Goal: Task Accomplishment & Management: Manage account settings

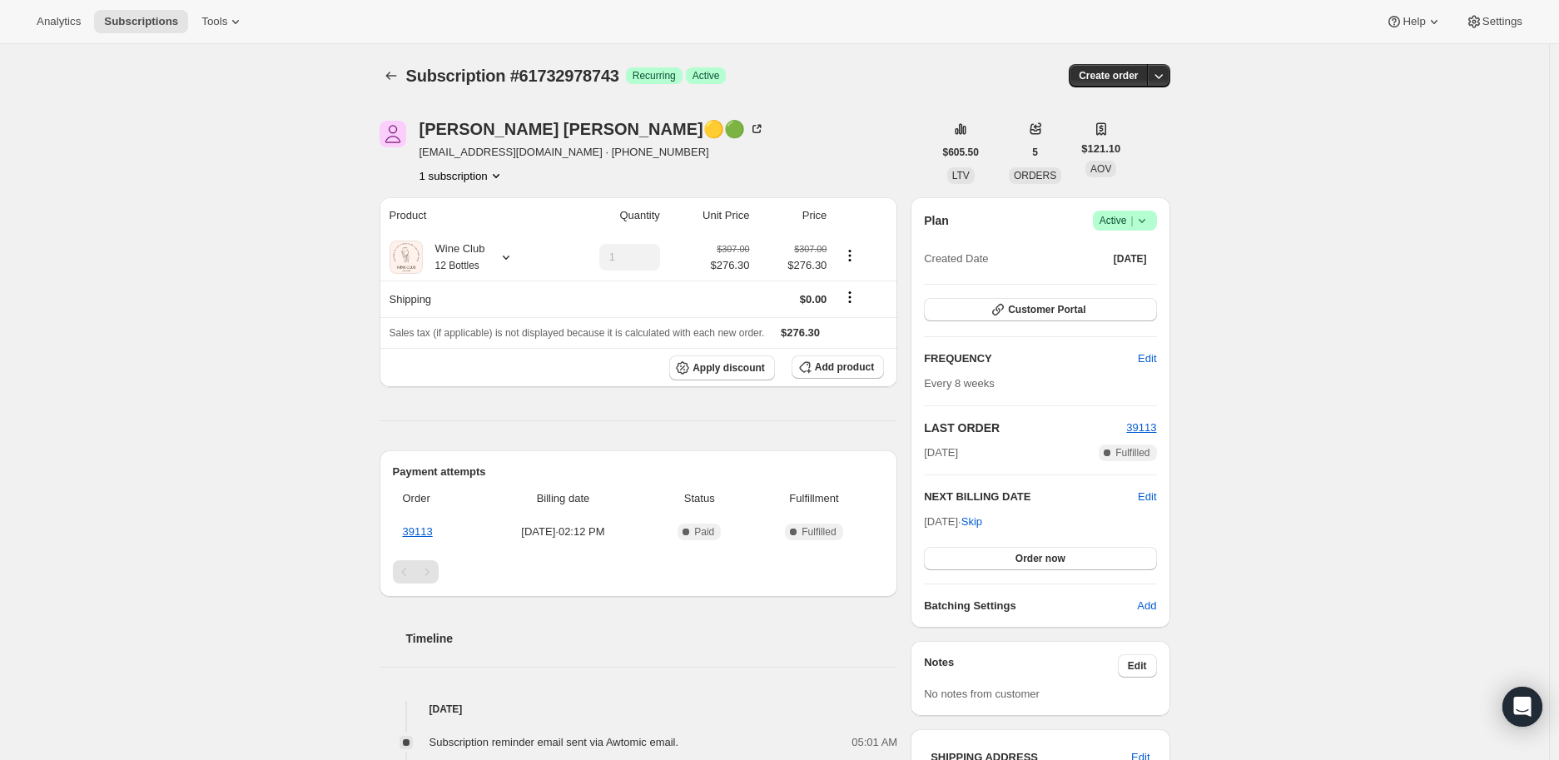
click at [1145, 219] on icon at bounding box center [1142, 220] width 17 height 17
click at [1125, 277] on span "Cancel subscription" at bounding box center [1130, 281] width 94 height 12
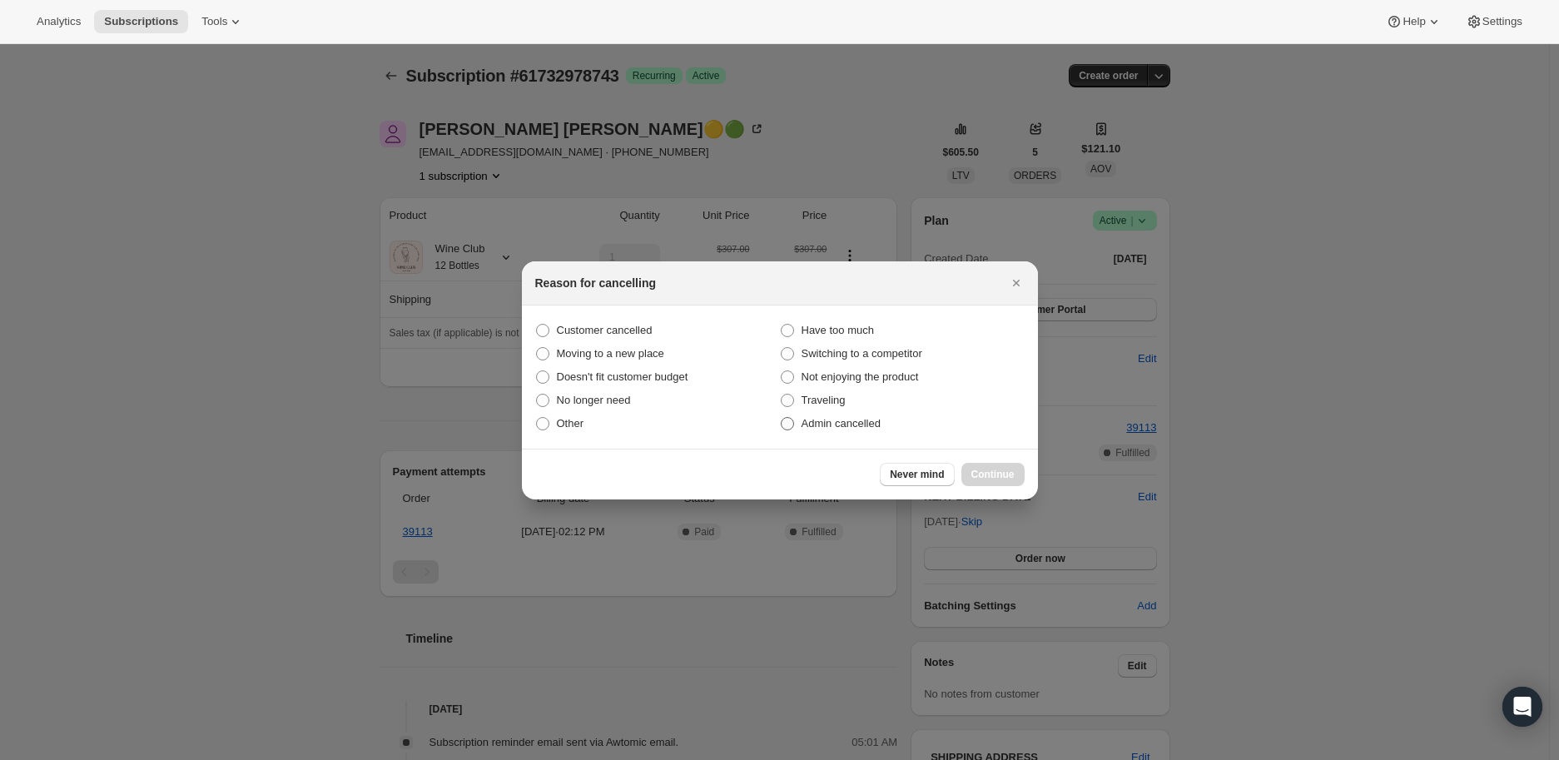
click at [789, 426] on span ":rbl:" at bounding box center [787, 423] width 13 height 13
click at [782, 418] on input "Admin cancelled" at bounding box center [781, 417] width 1 height 1
radio input "true"
click at [980, 474] on span "Continue" at bounding box center [992, 474] width 43 height 13
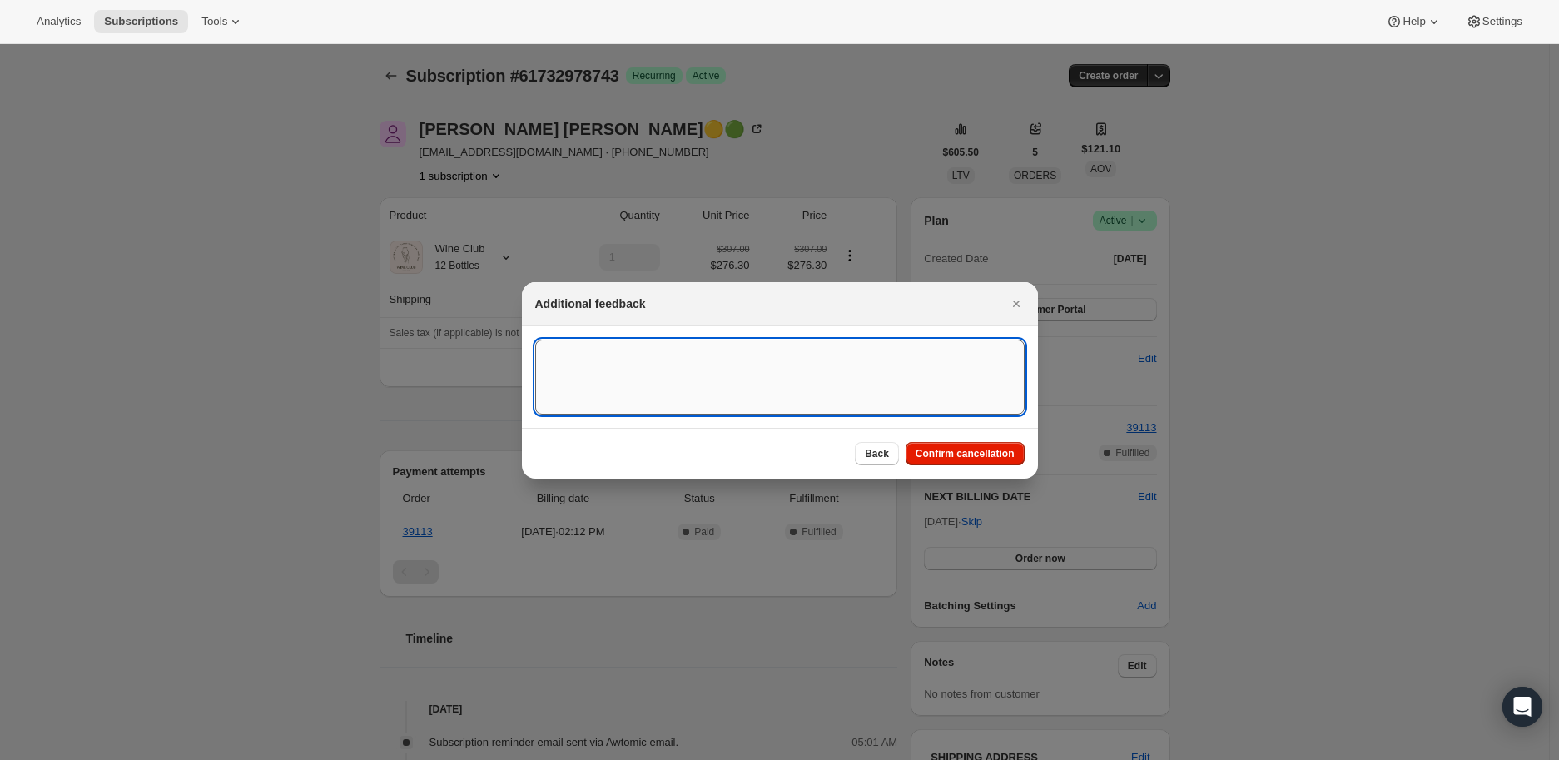
click at [575, 360] on textarea ":rbl:" at bounding box center [779, 377] width 489 height 75
paste textarea "Kelly Garrity-Haldeman"
type textarea "Kelly Garrity-Haldeman"
drag, startPoint x: 664, startPoint y: 356, endPoint x: 529, endPoint y: 355, distance: 135.7
click at [529, 355] on section "Kelly Garrity-Haldeman Kelly Garrity-Haldeman" at bounding box center [780, 377] width 516 height 102
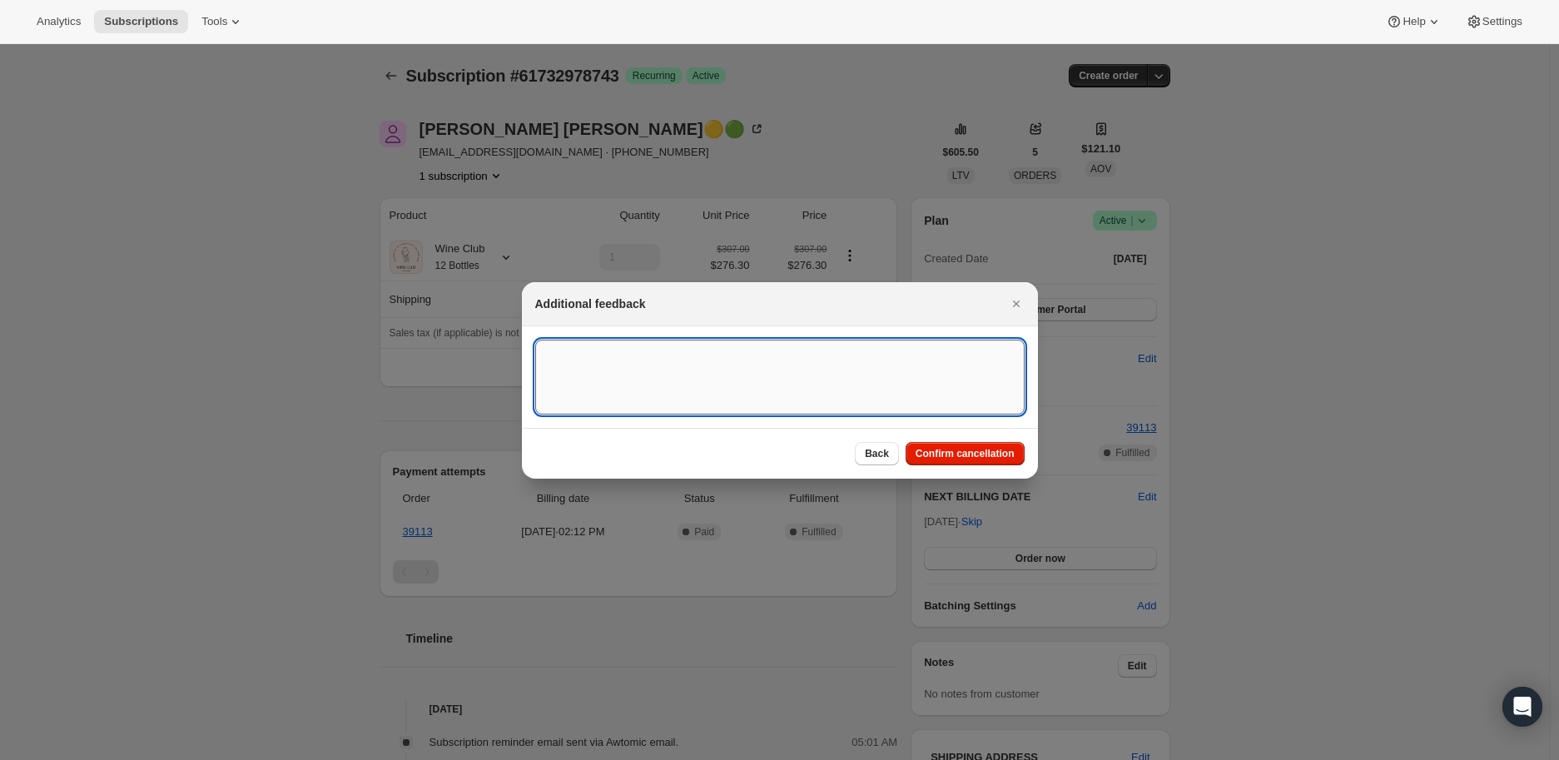
paste textarea "I just have too much from last delivery still! No prob I still love the product"
type textarea "I just have too much from last delivery still! No prob I still love the product"
click at [964, 450] on span "Confirm cancellation" at bounding box center [965, 453] width 99 height 13
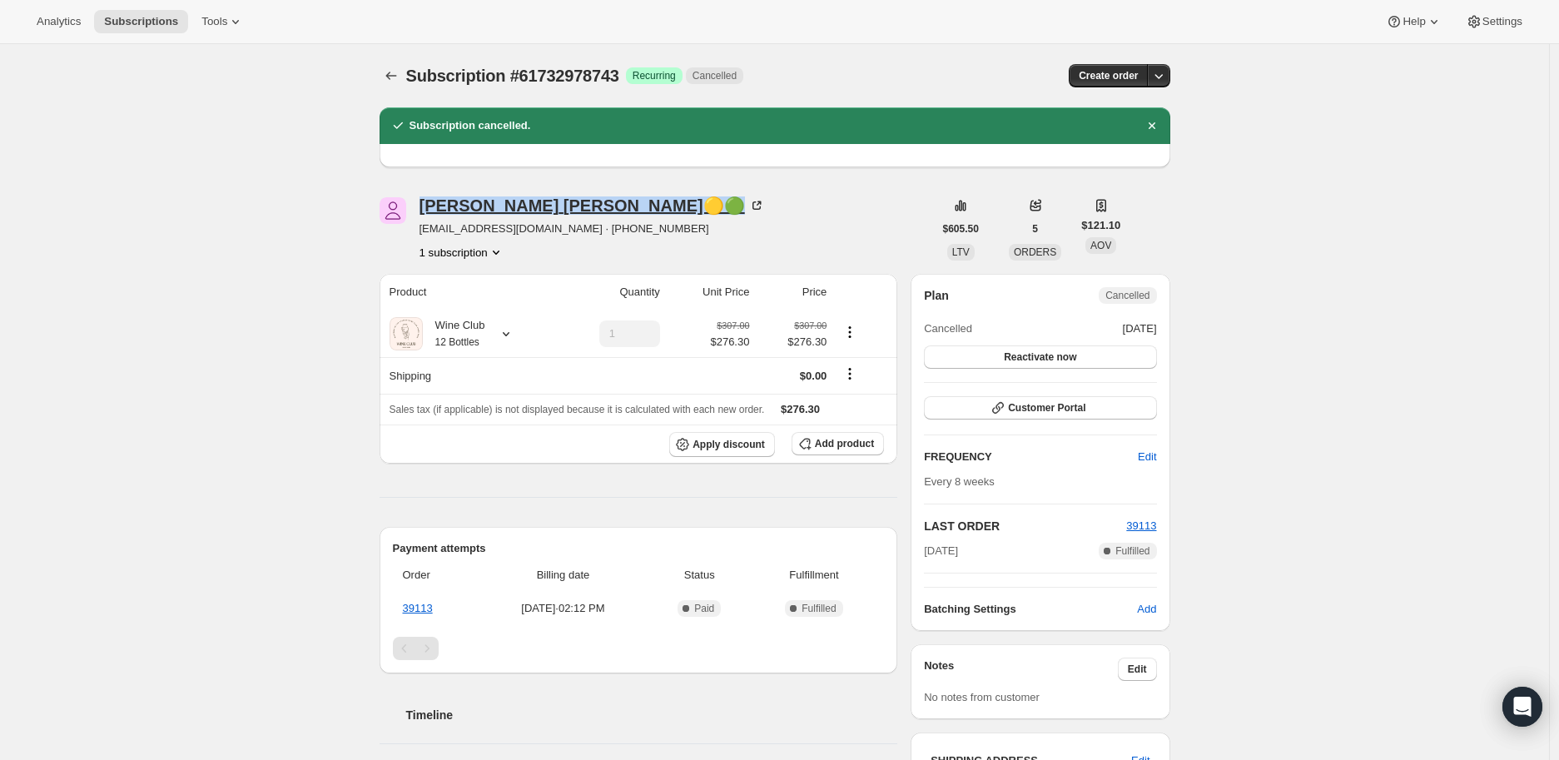
drag, startPoint x: 418, startPoint y: 201, endPoint x: 613, endPoint y: 201, distance: 194.8
click at [613, 201] on div "Kelly Garrity-Haldeman🟡🟢 khaldeman25@gmail.com · +16109145515 1 subscription" at bounding box center [656, 228] width 553 height 63
copy div "Kelly Garrity-Haldeman"
click at [509, 332] on icon at bounding box center [506, 333] width 17 height 17
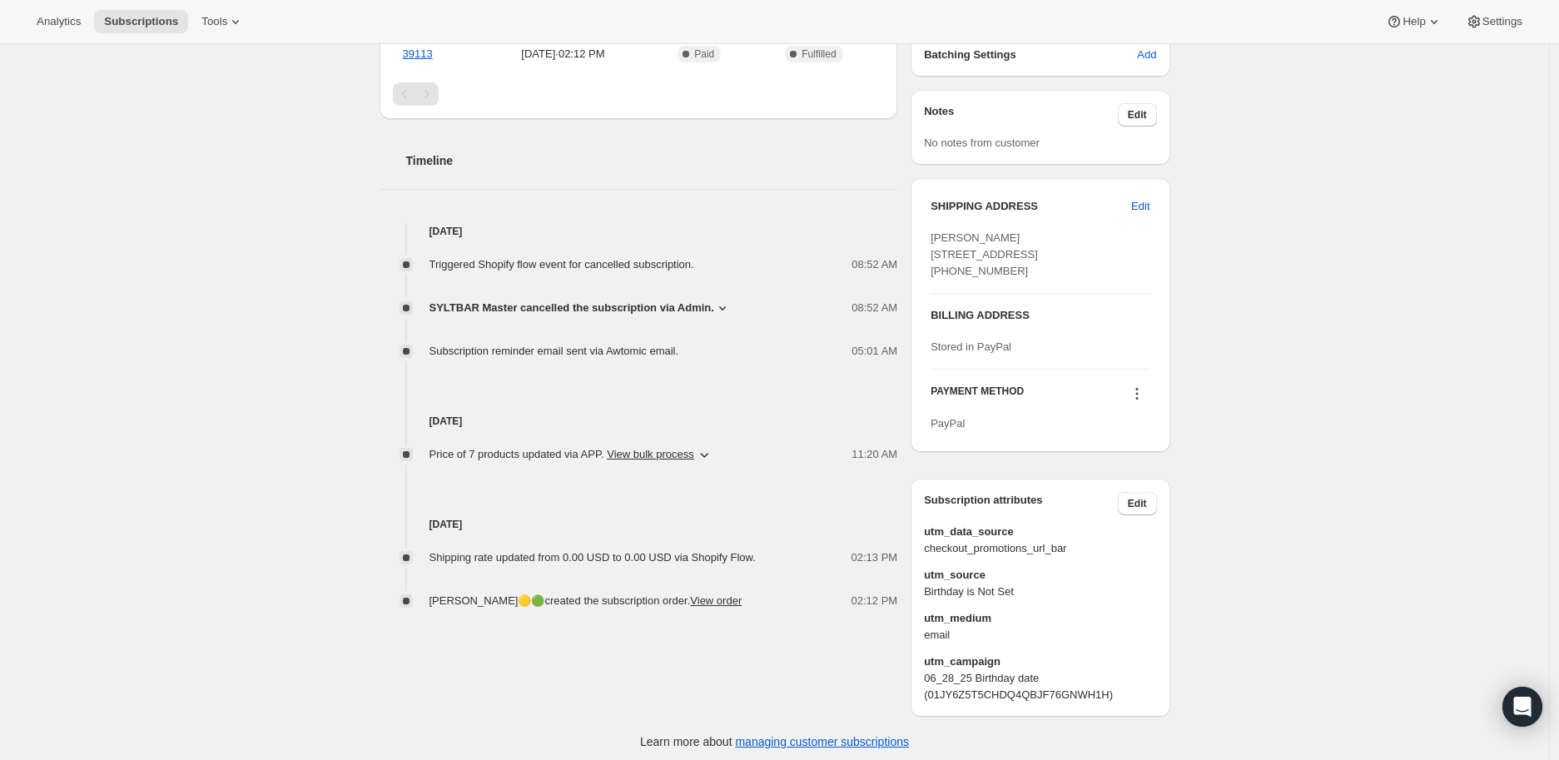
scroll to position [593, 0]
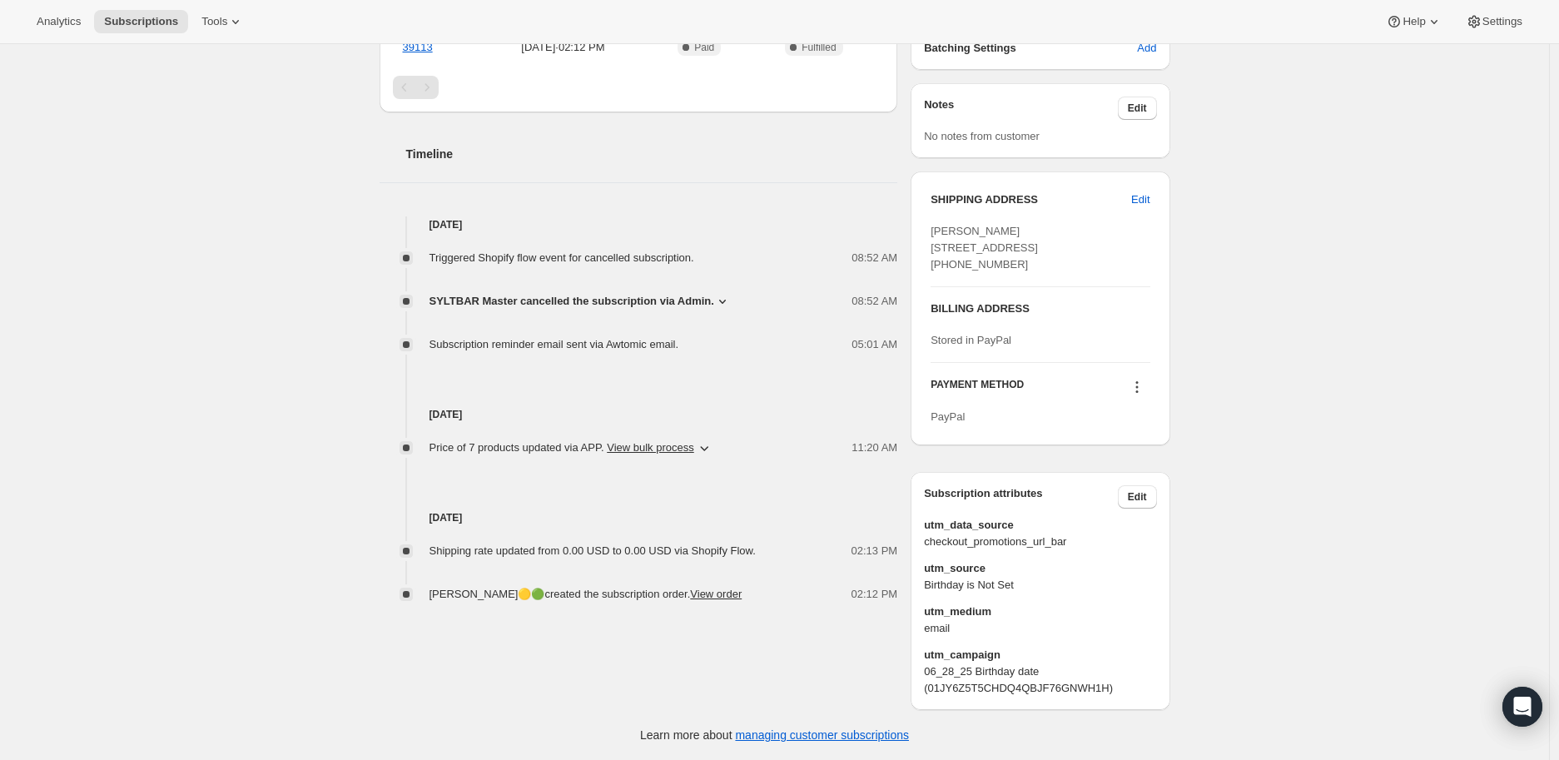
click at [721, 293] on icon at bounding box center [722, 301] width 17 height 17
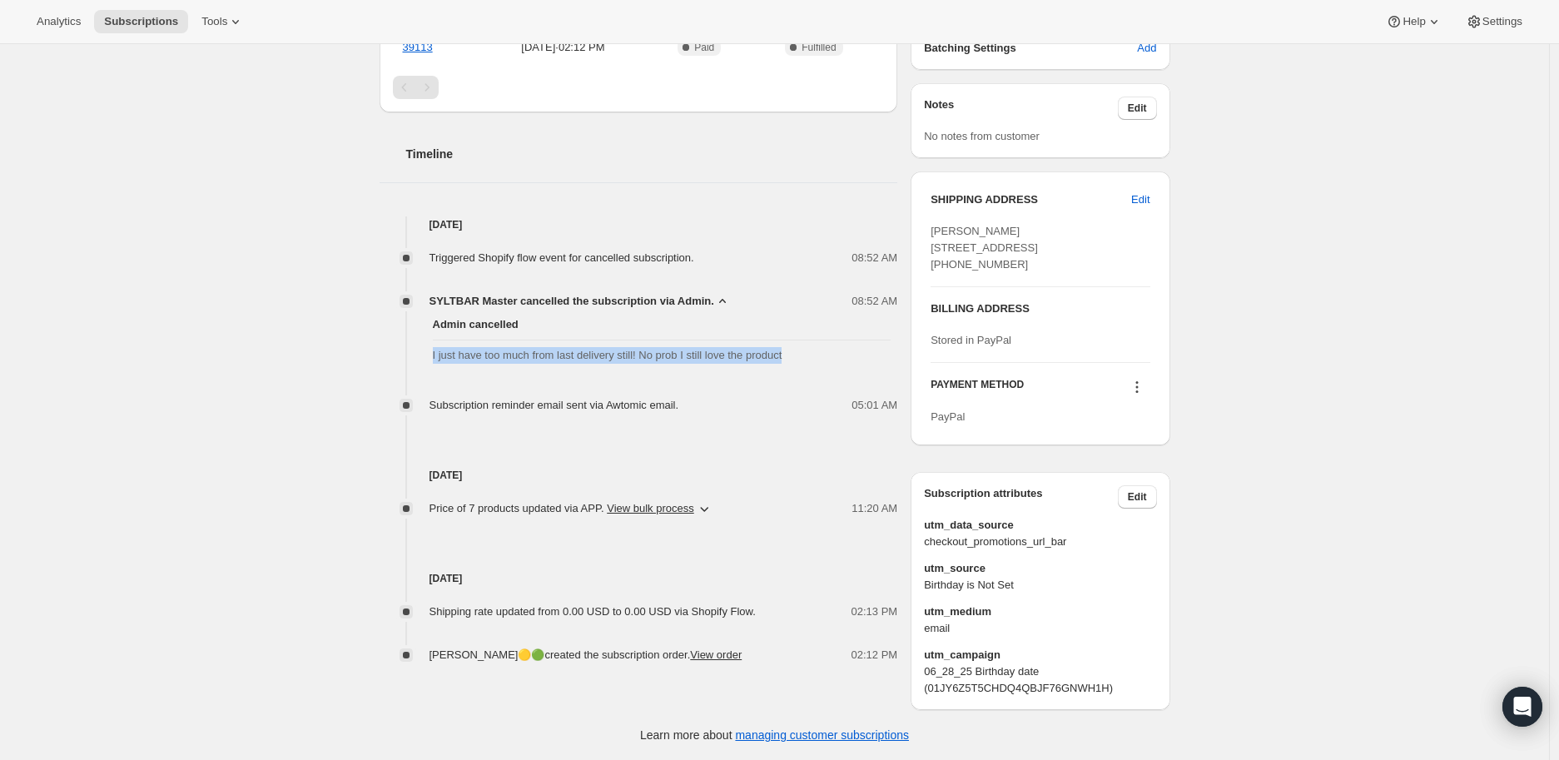
drag, startPoint x: 435, startPoint y: 324, endPoint x: 802, endPoint y: 336, distance: 367.3
click at [802, 336] on div "Admin cancelled I just have too much from last delivery still! No prob I still …" at bounding box center [639, 340] width 519 height 61
copy span "I just have too much from last delivery still! No prob I still love the product"
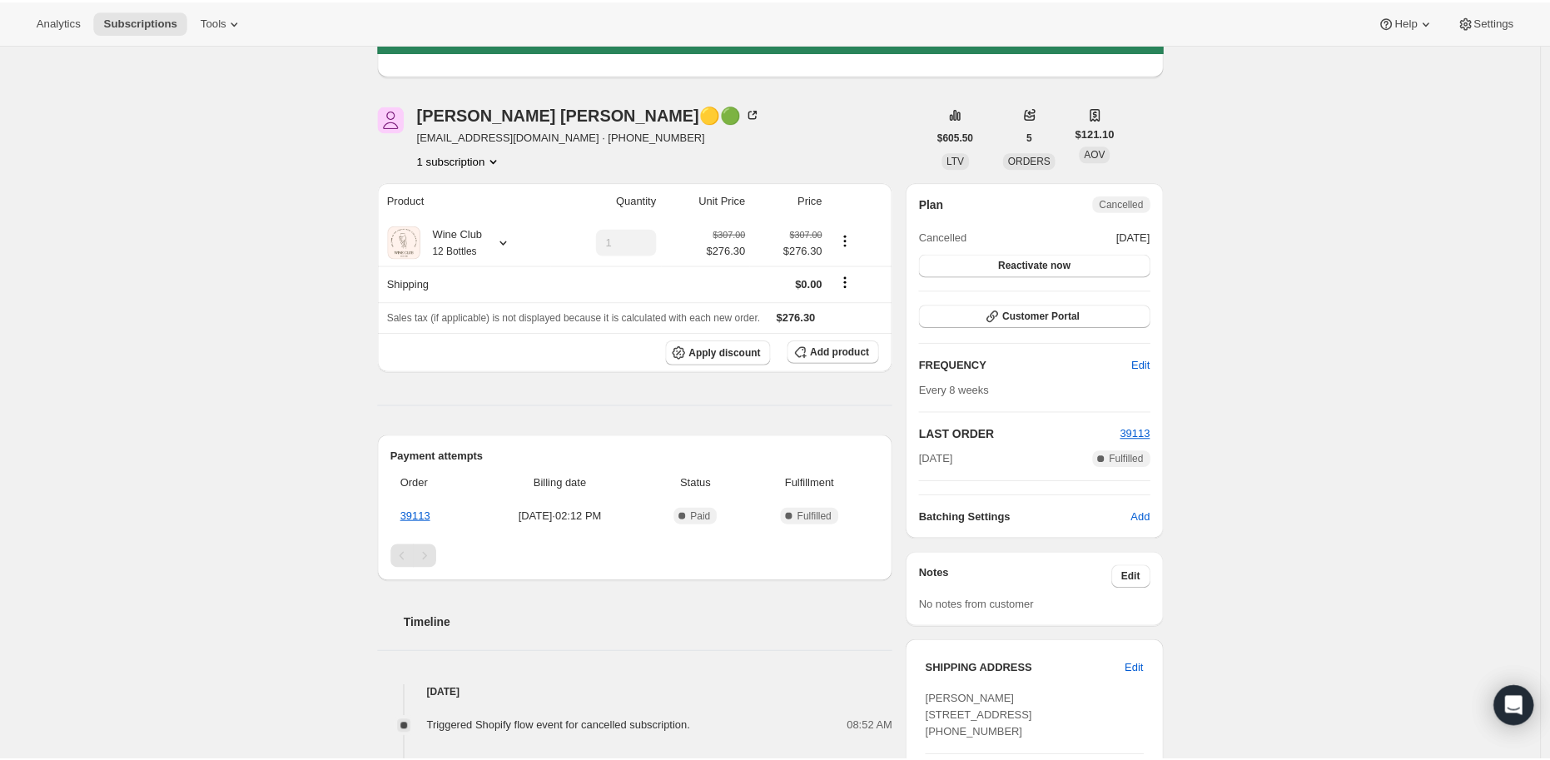
scroll to position [0, 0]
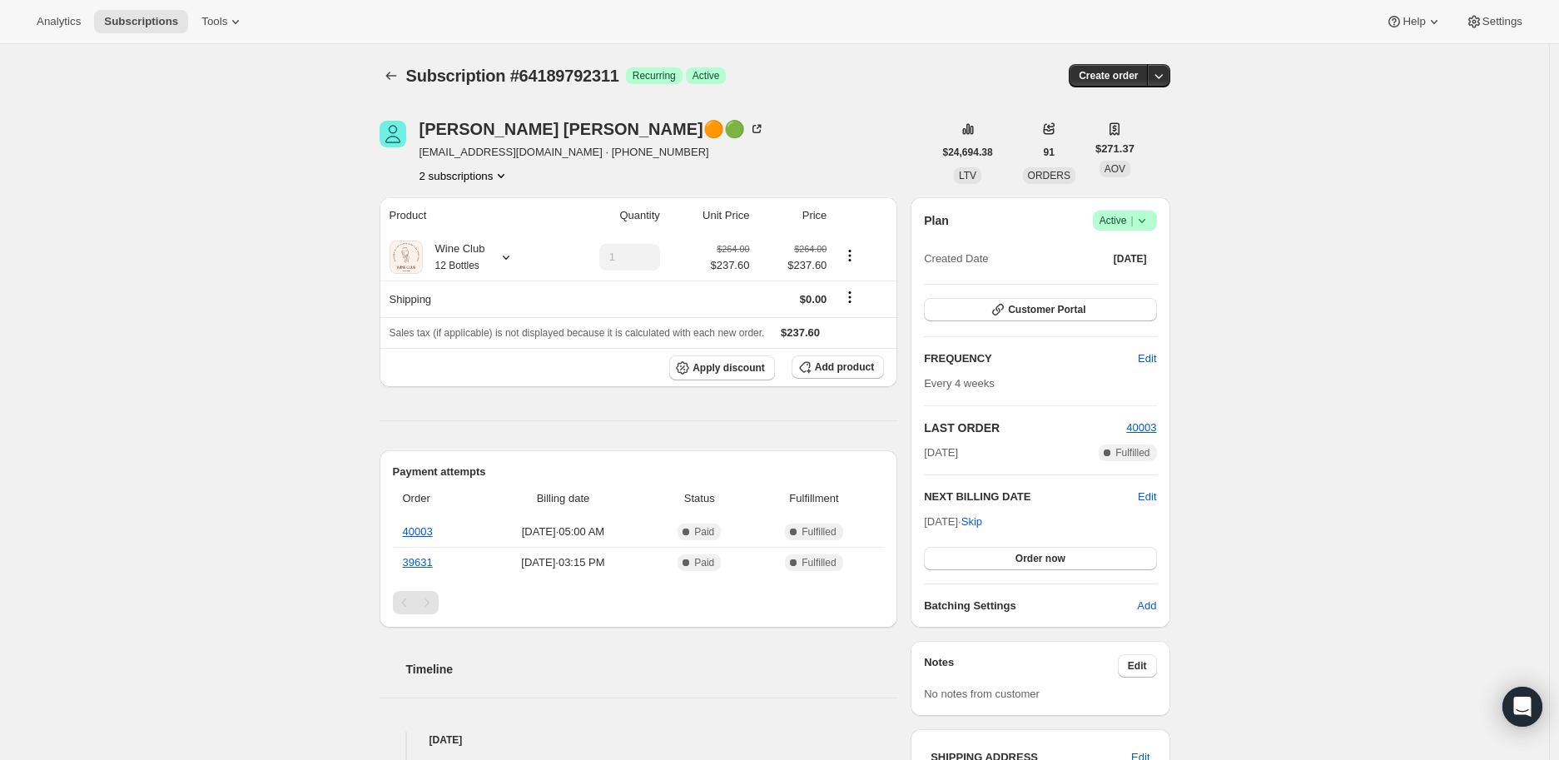
click at [503, 175] on icon "Product actions" at bounding box center [501, 176] width 7 height 4
click at [471, 236] on span "66089746487" at bounding box center [445, 235] width 67 height 12
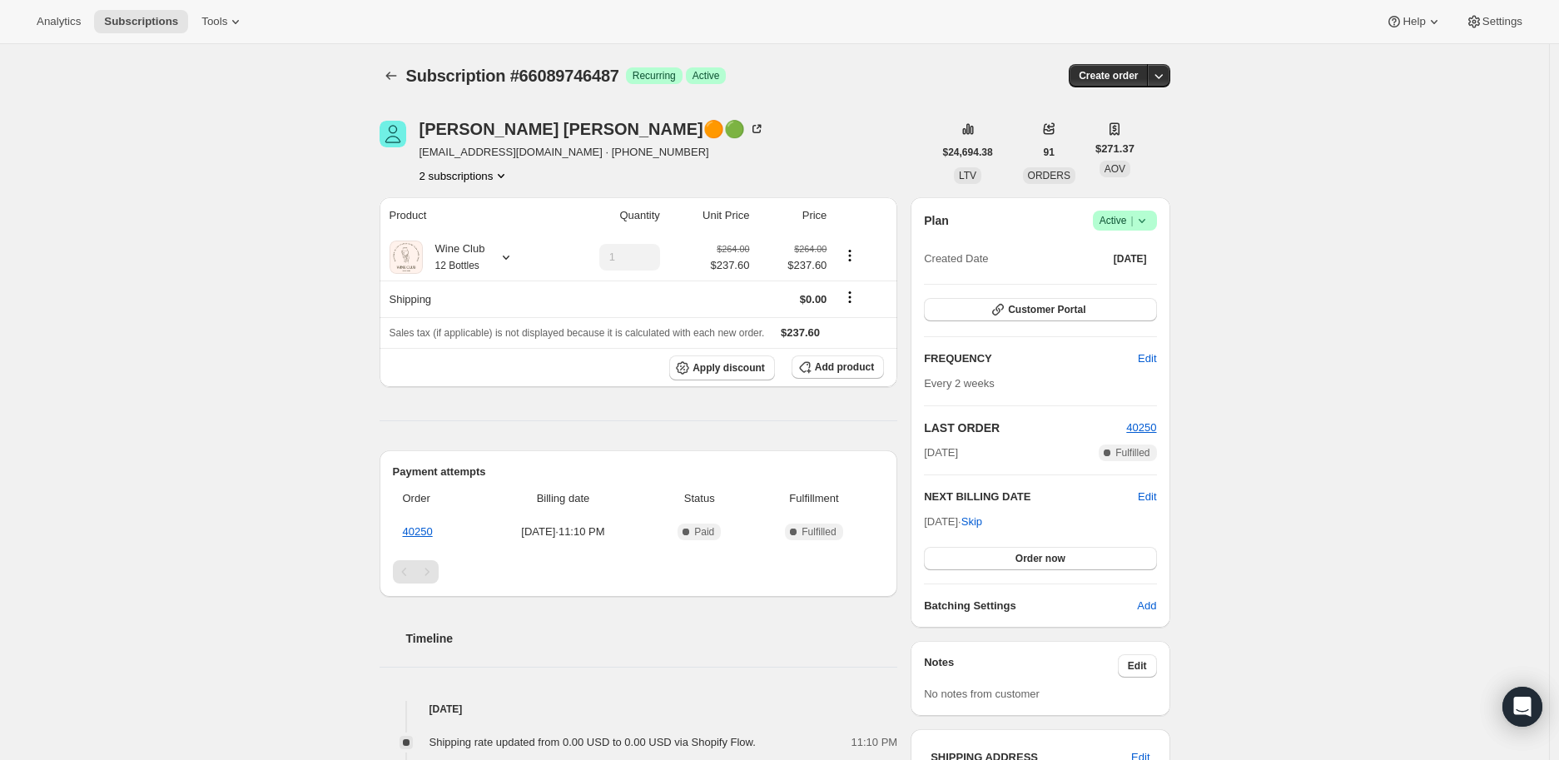
click at [504, 174] on icon "Product actions" at bounding box center [501, 175] width 17 height 17
click at [479, 200] on span "64189792311" at bounding box center [470, 207] width 116 height 17
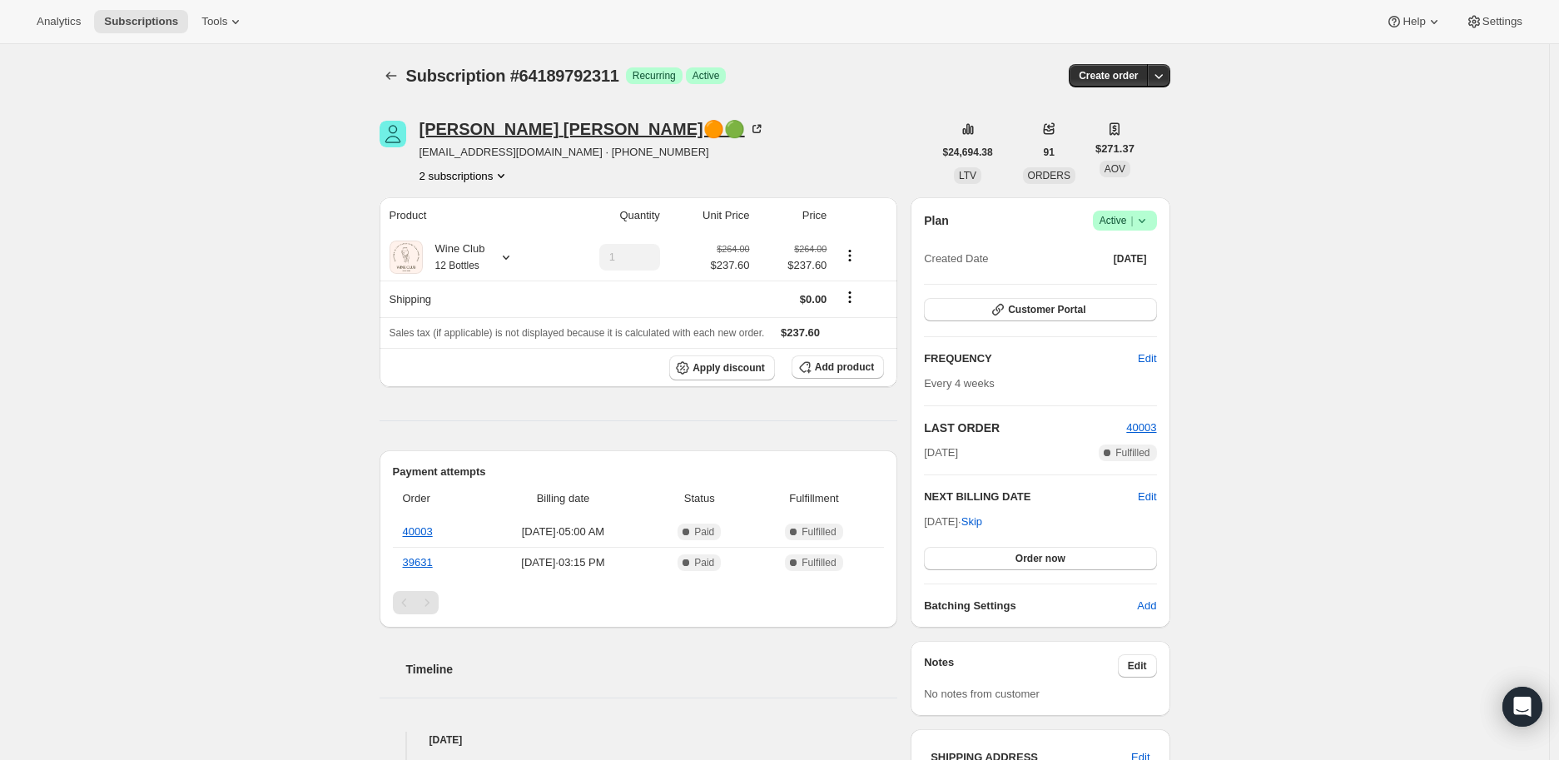
click at [748, 127] on icon at bounding box center [756, 129] width 17 height 17
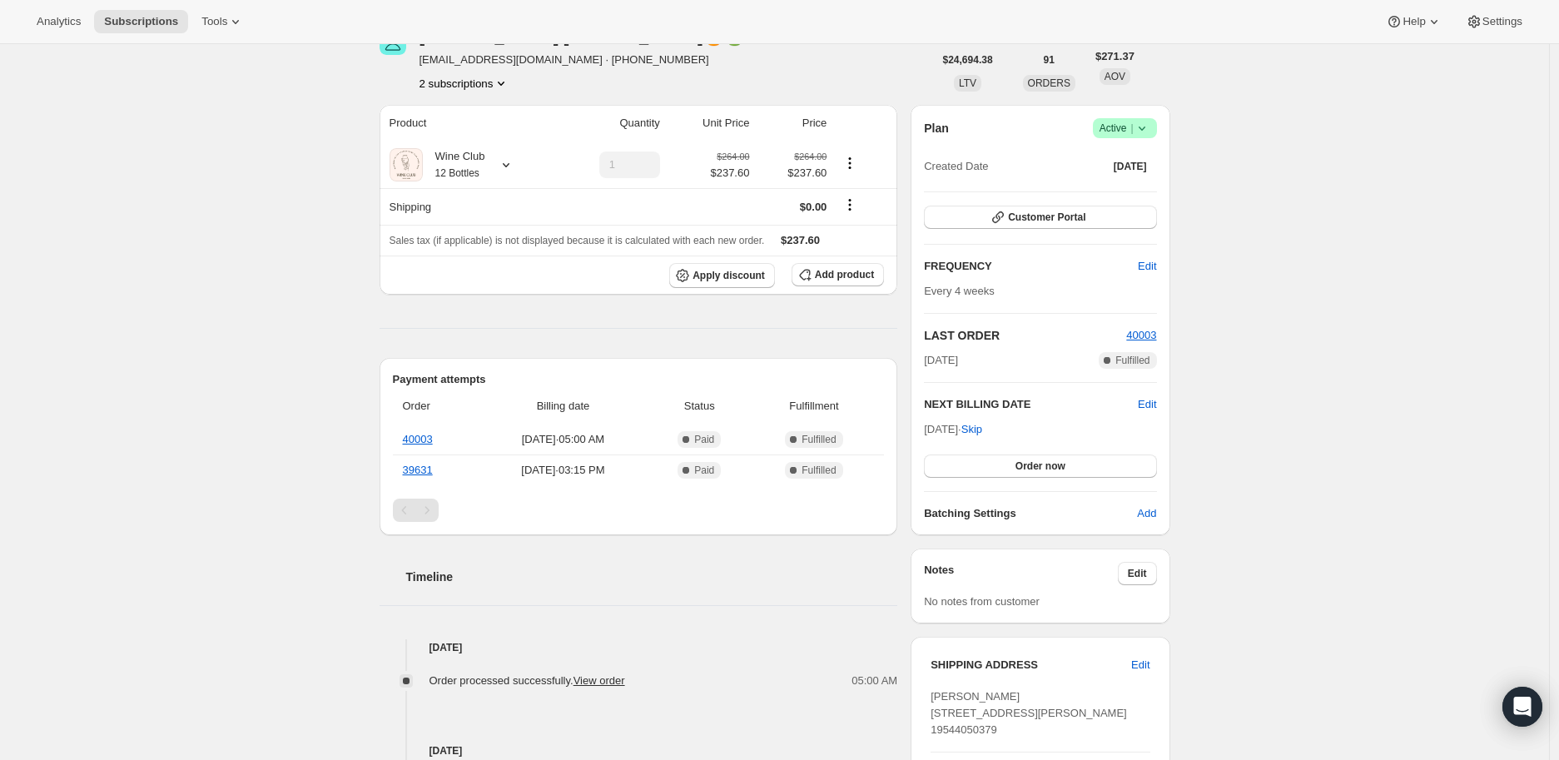
click at [434, 509] on div "Pagination" at bounding box center [426, 510] width 23 height 23
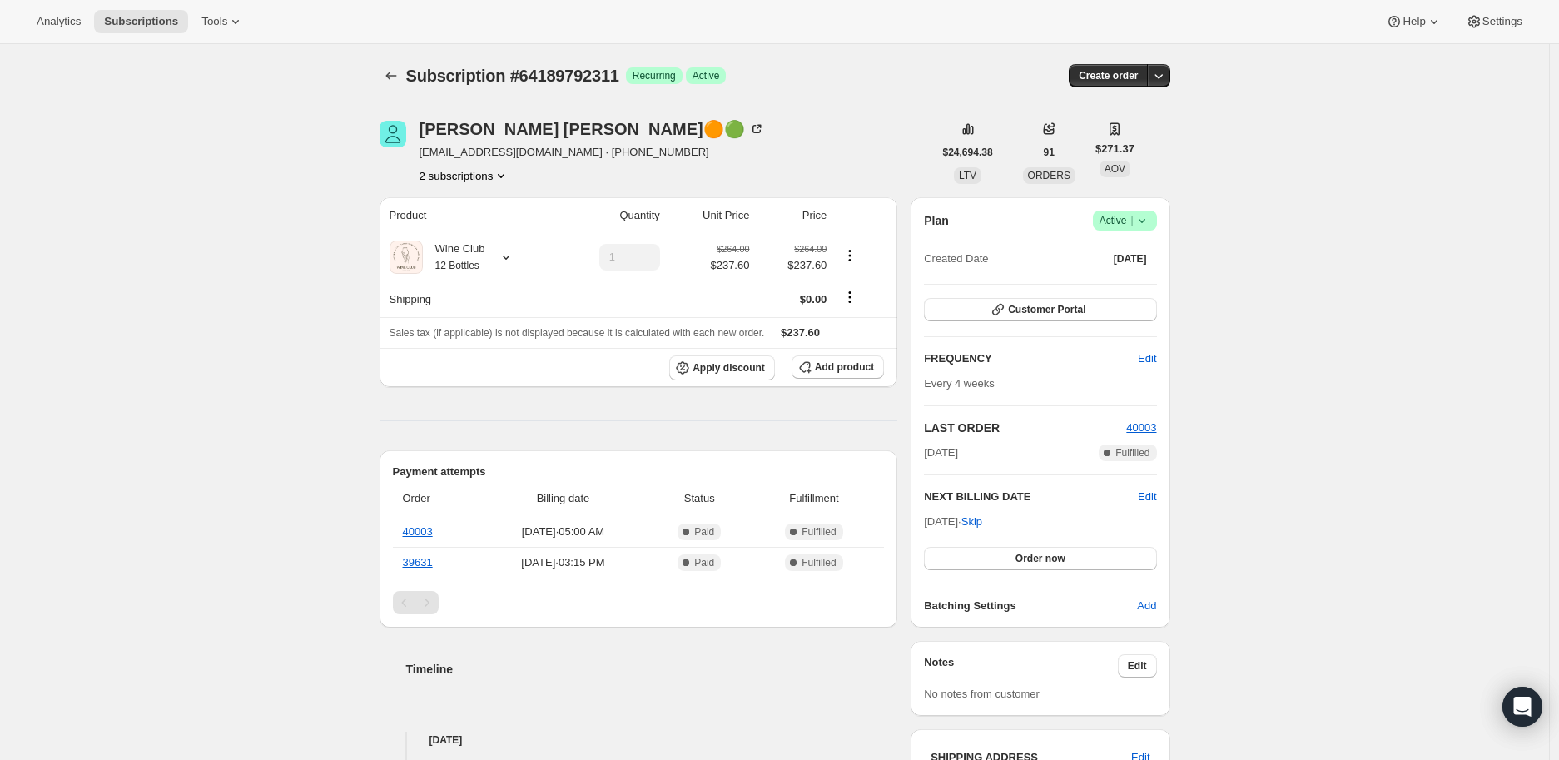
click at [1145, 220] on icon at bounding box center [1142, 220] width 17 height 17
click at [1130, 278] on span "Cancel subscription" at bounding box center [1130, 281] width 94 height 12
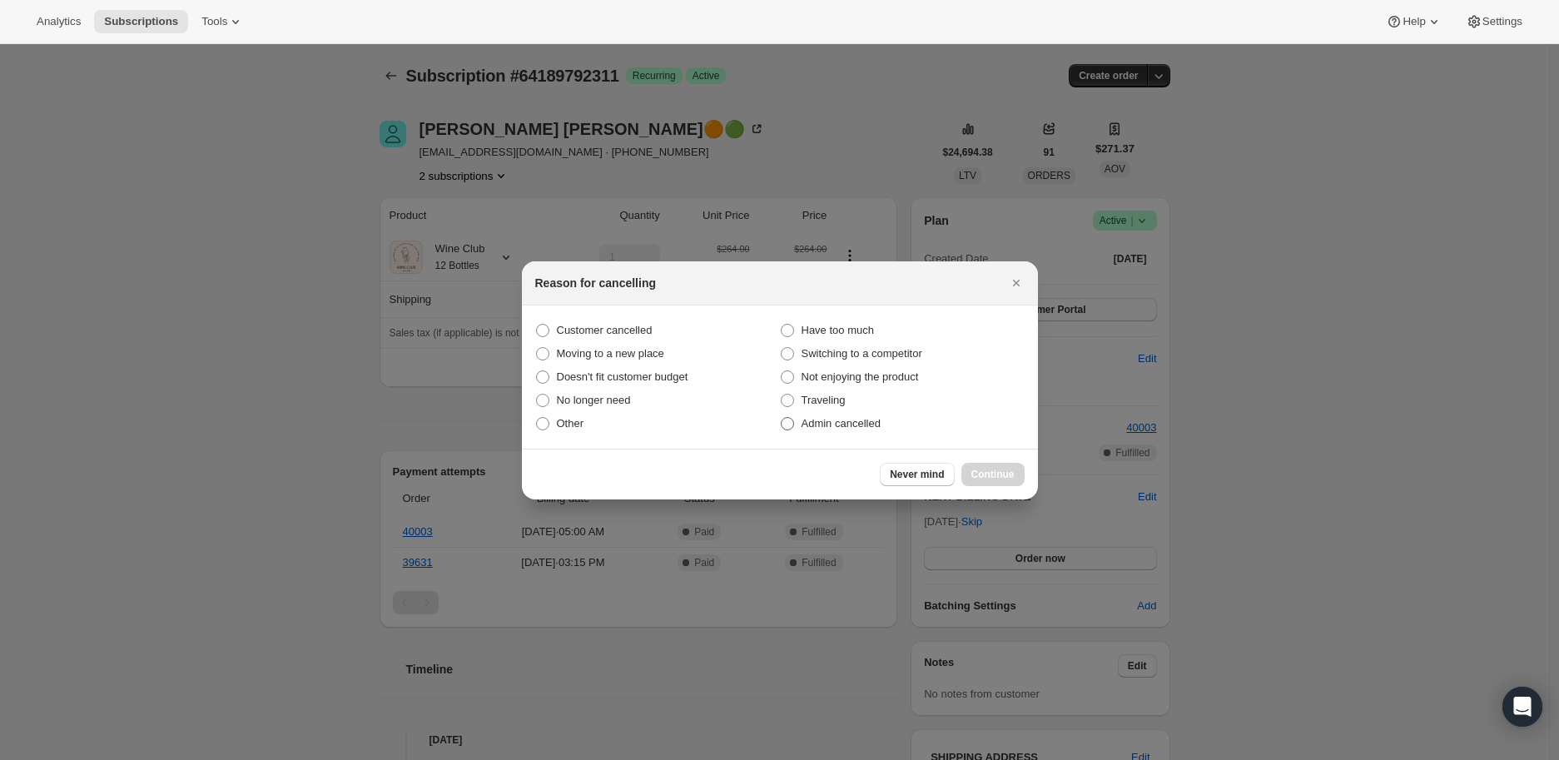
click at [782, 426] on span ":rha:" at bounding box center [787, 423] width 13 height 13
click at [782, 418] on input "Admin cancelled" at bounding box center [781, 417] width 1 height 1
radio input "true"
click at [988, 469] on span "Continue" at bounding box center [992, 474] width 43 height 13
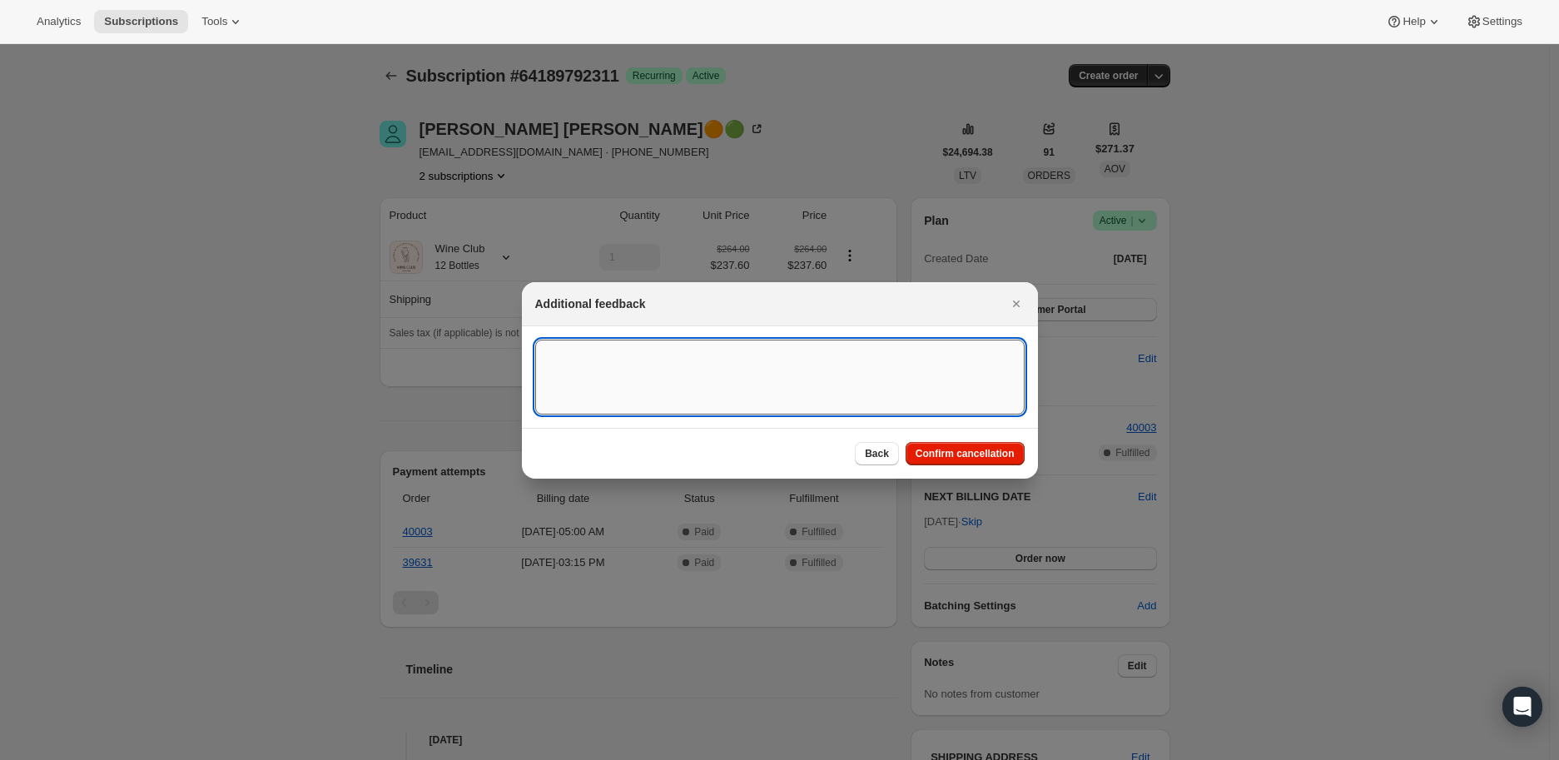
click at [583, 376] on textarea ":rha:" at bounding box center [779, 377] width 489 height 75
type textarea "Customer has 2 subscription."
click at [968, 447] on span "Confirm cancellation" at bounding box center [965, 453] width 99 height 13
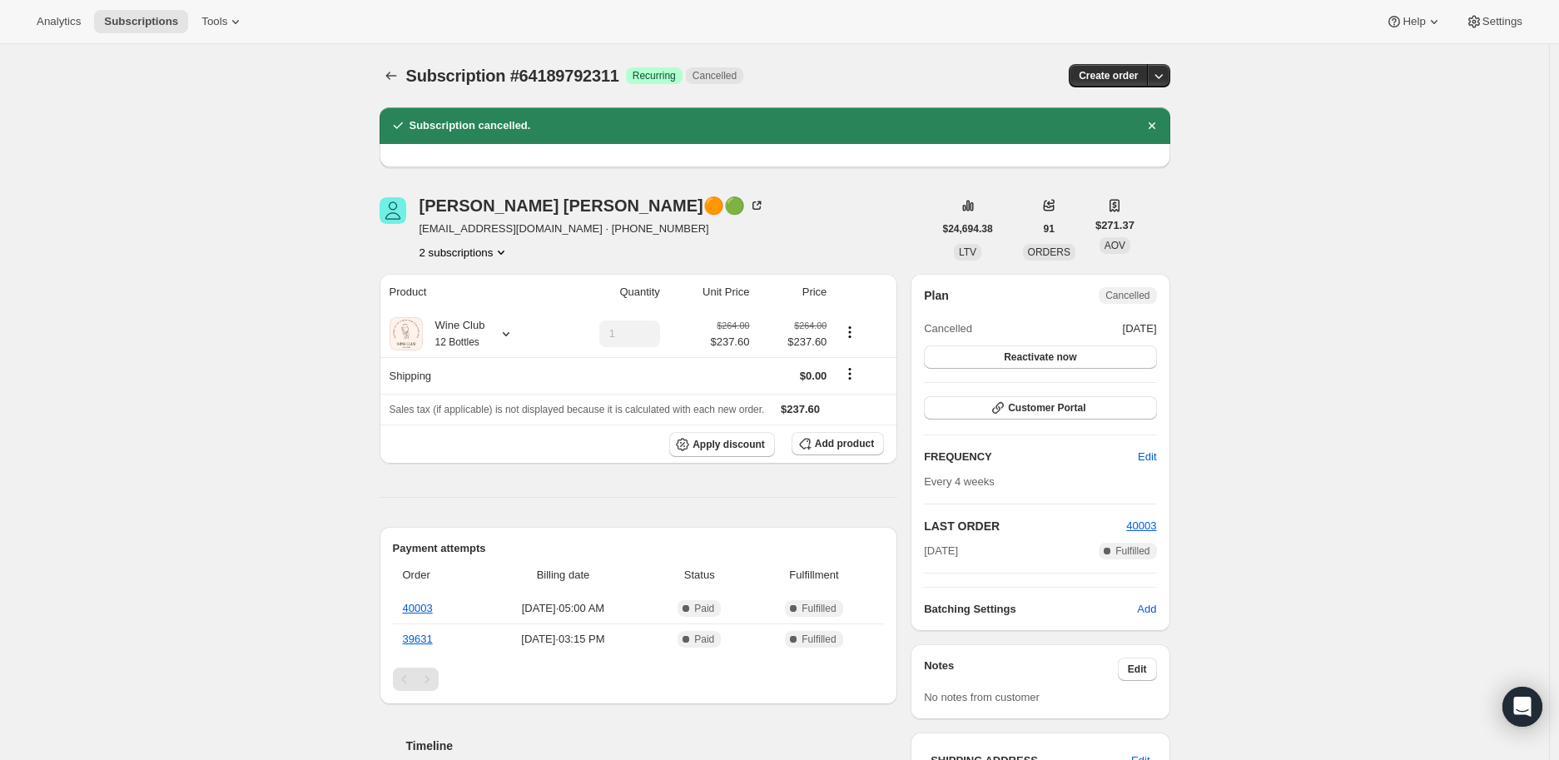
click at [504, 251] on icon "Product actions" at bounding box center [501, 252] width 17 height 17
click at [459, 305] on span "66089746487" at bounding box center [445, 311] width 67 height 12
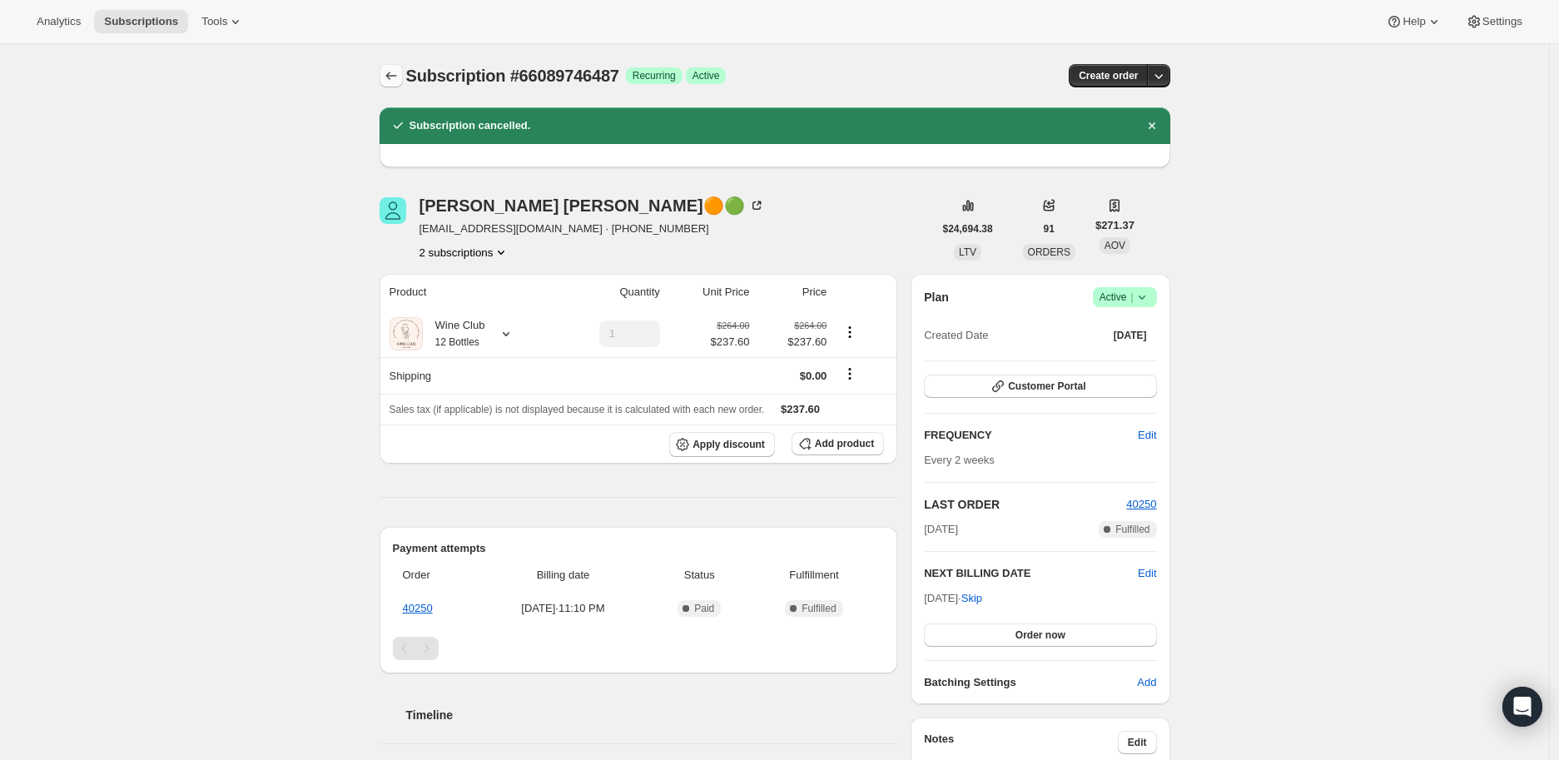
click at [395, 77] on icon "Subscriptions" at bounding box center [391, 75] width 17 height 17
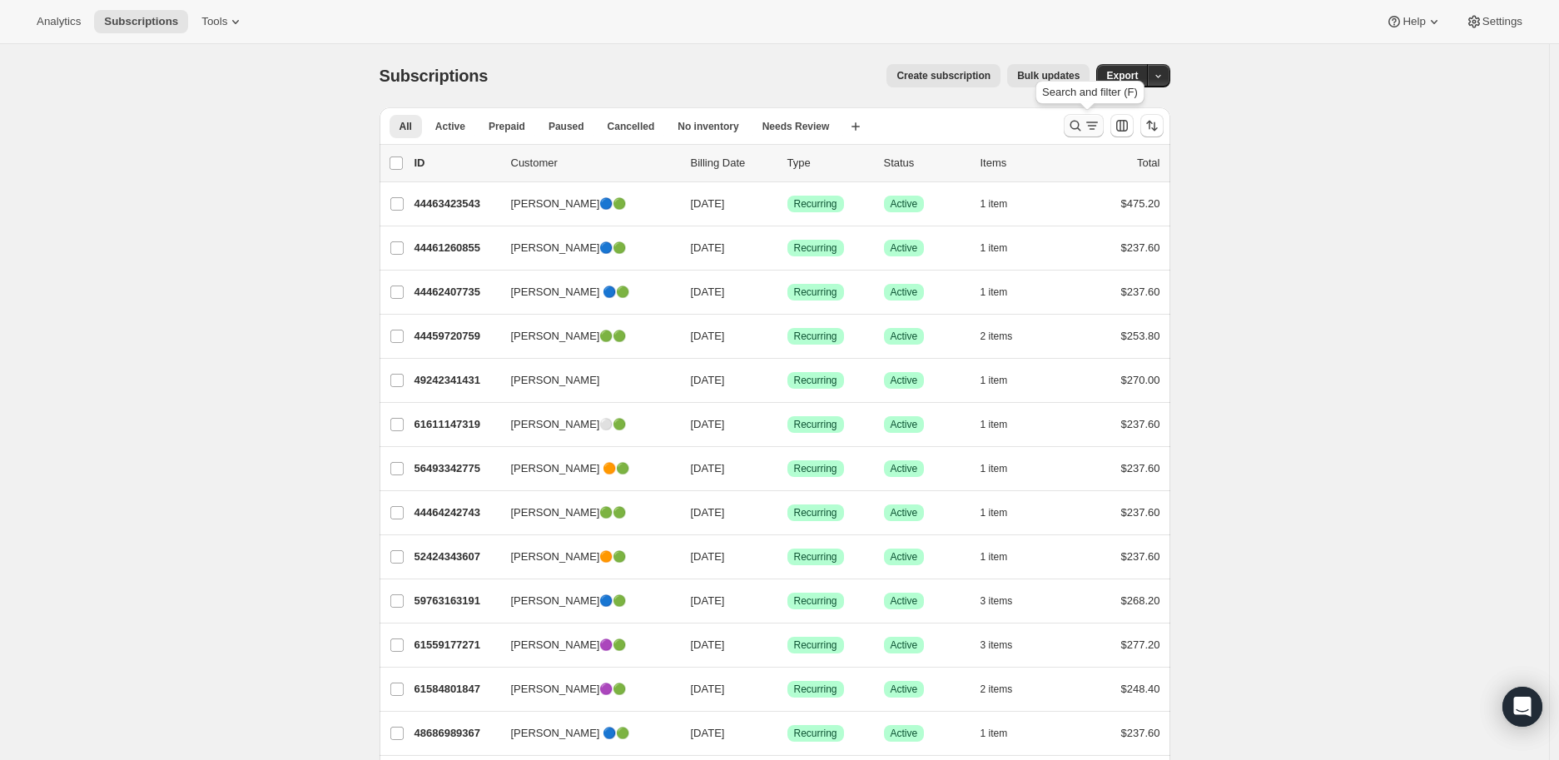
click at [1078, 127] on icon "Search and filter results" at bounding box center [1075, 125] width 17 height 17
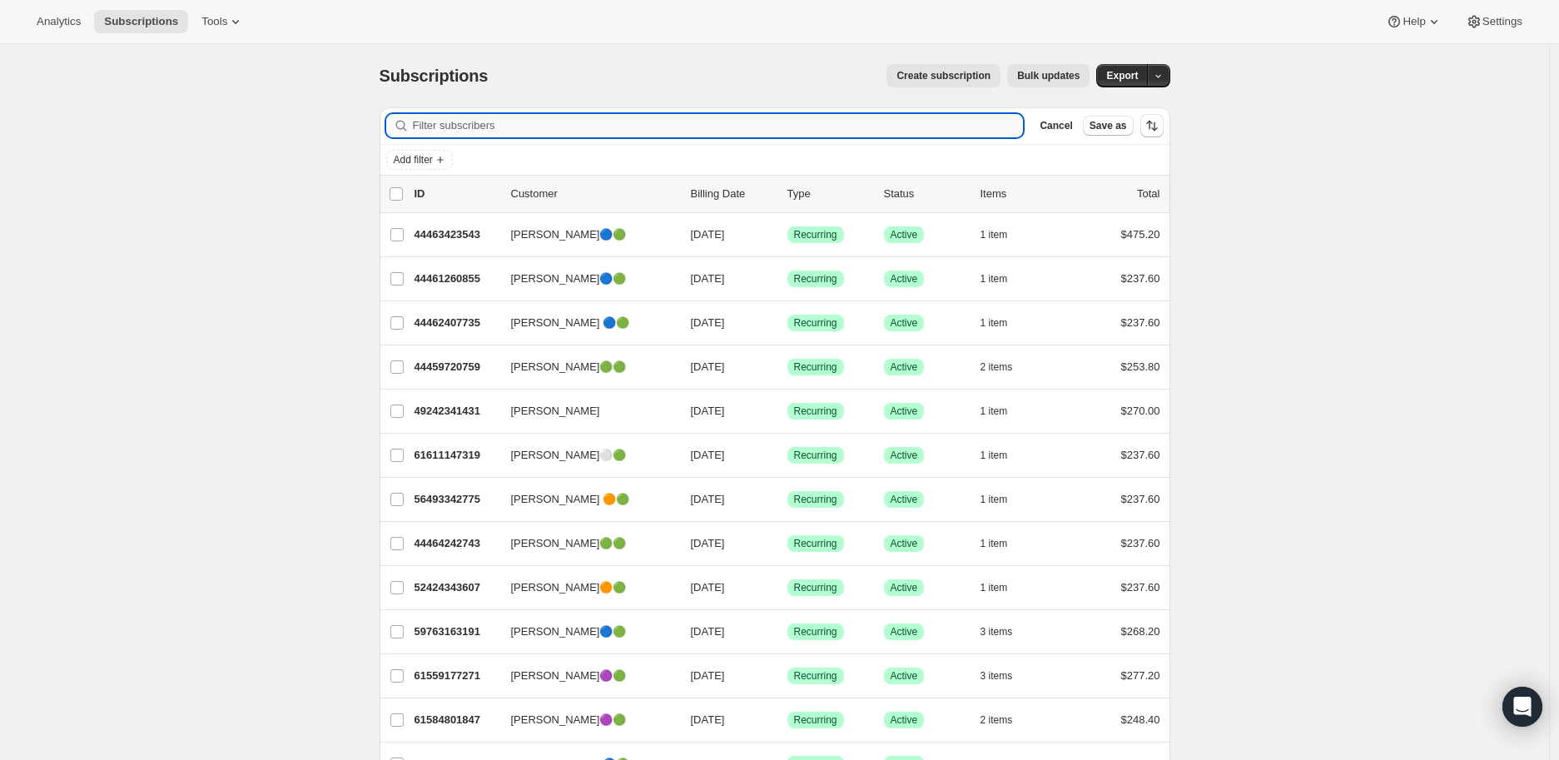
click at [461, 127] on input "Filter subscribers" at bounding box center [718, 125] width 611 height 23
paste input "[PERSON_NAME]"
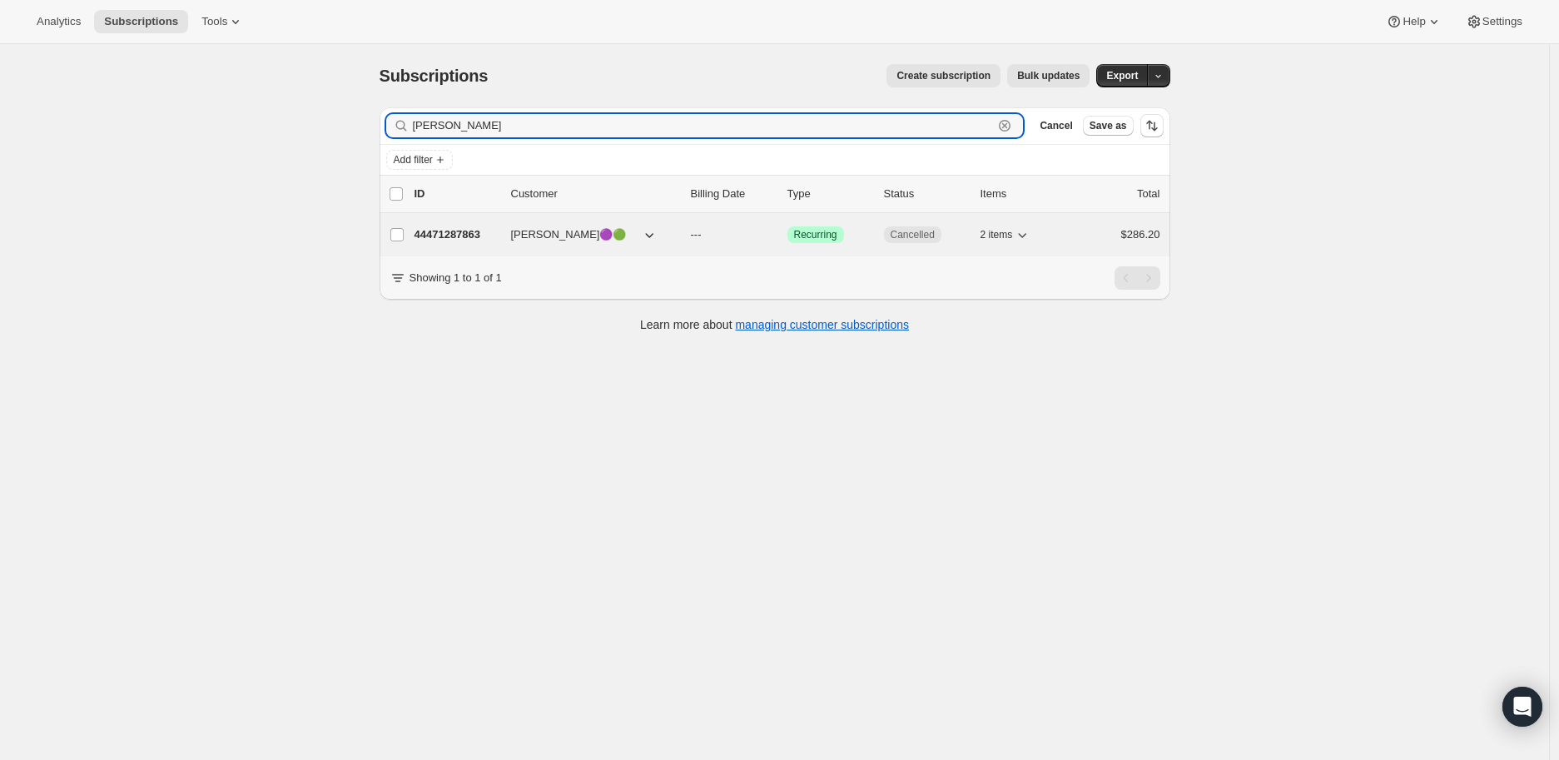
type input "[PERSON_NAME]"
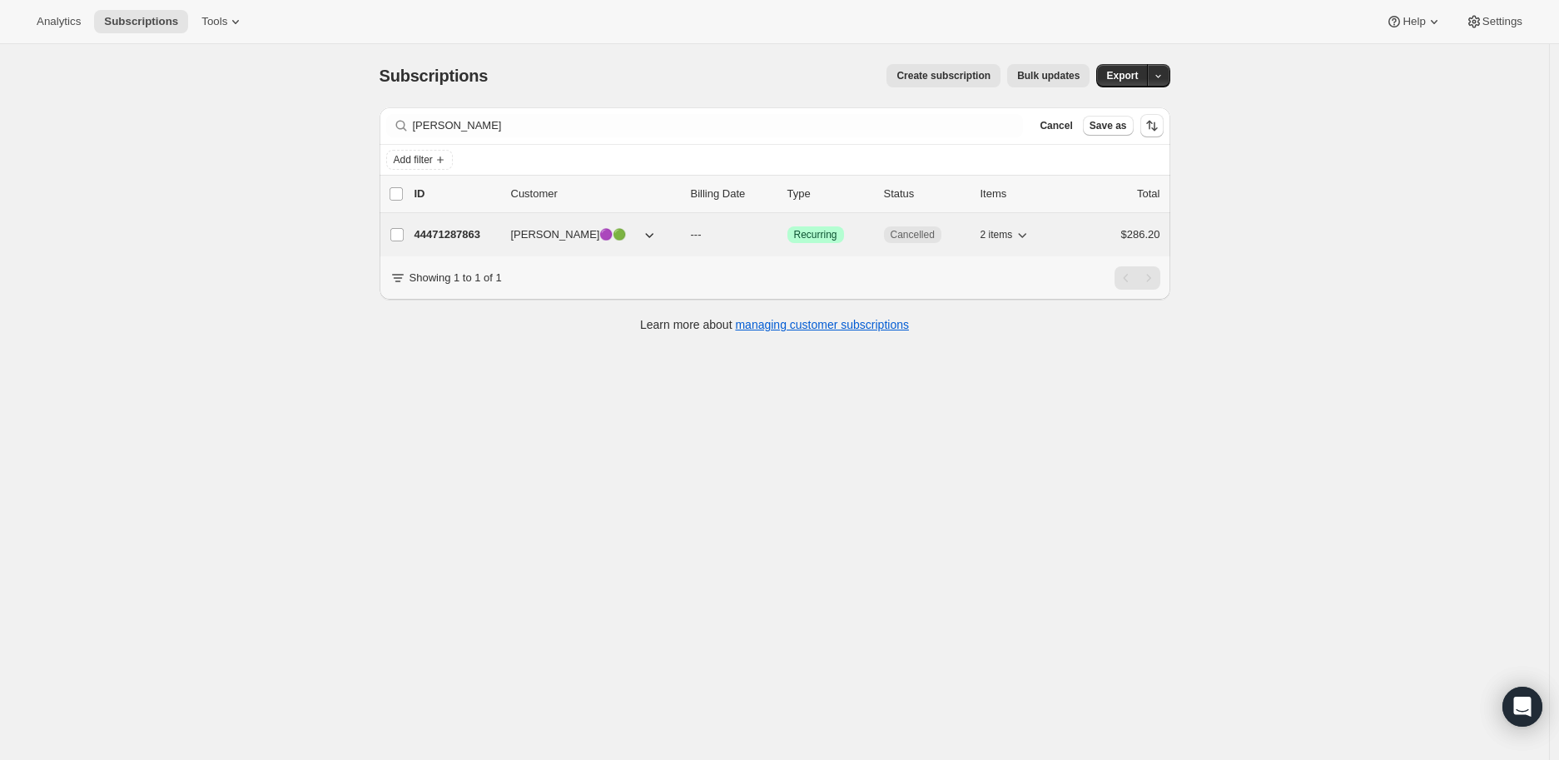
click at [468, 233] on p "44471287863" at bounding box center [455, 234] width 83 height 17
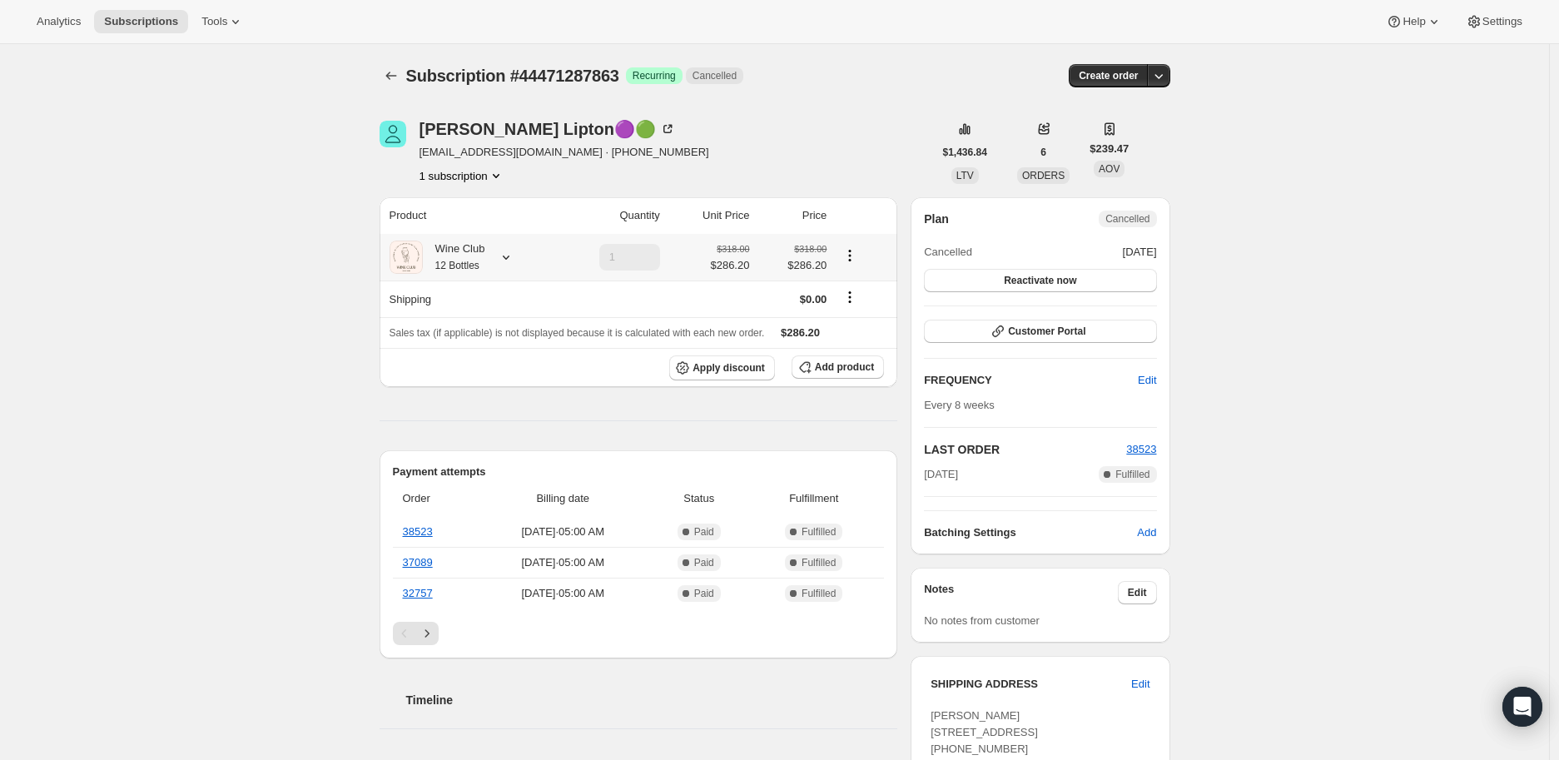
click at [514, 256] on icon at bounding box center [506, 257] width 17 height 17
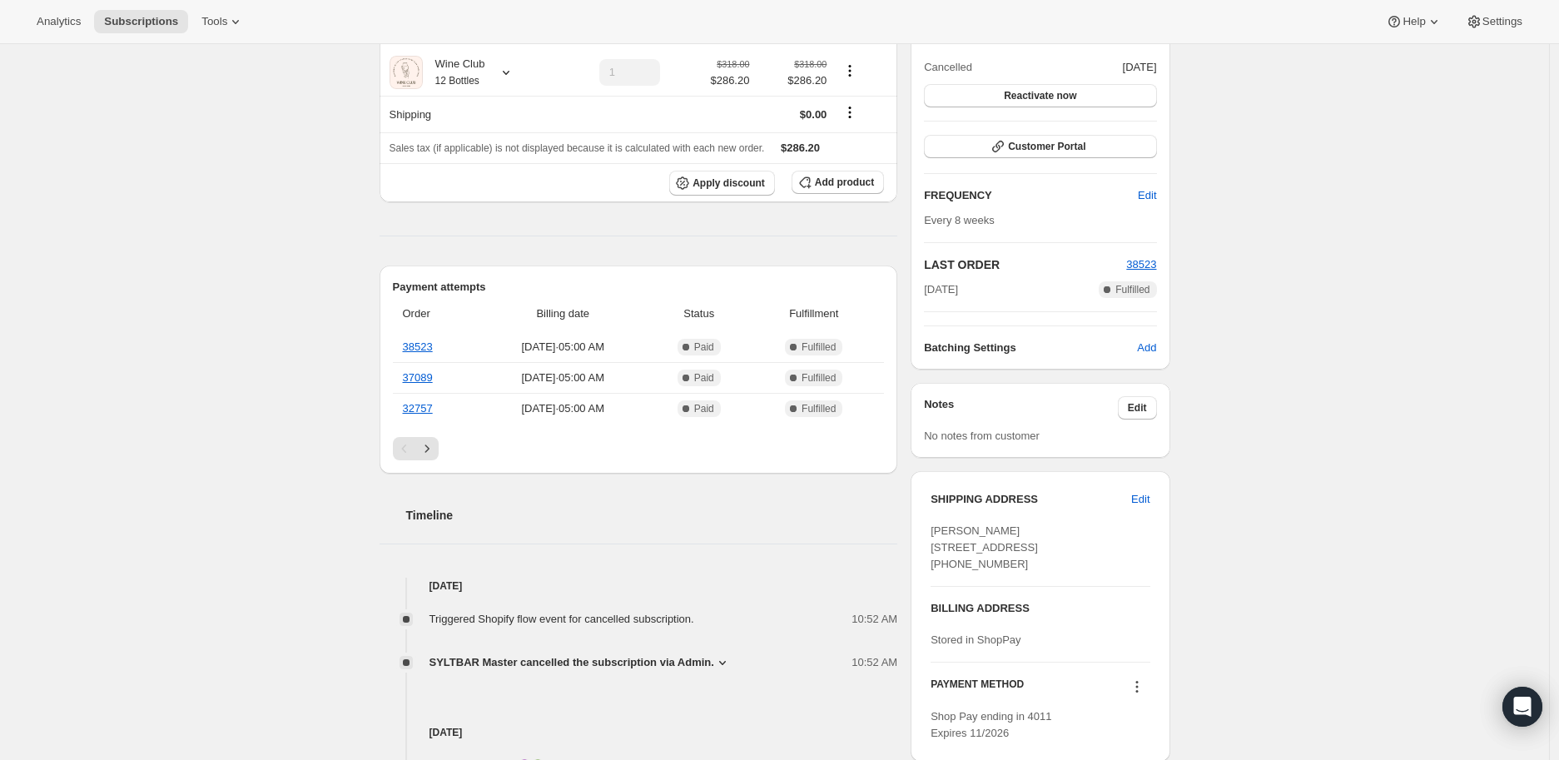
scroll to position [277, 0]
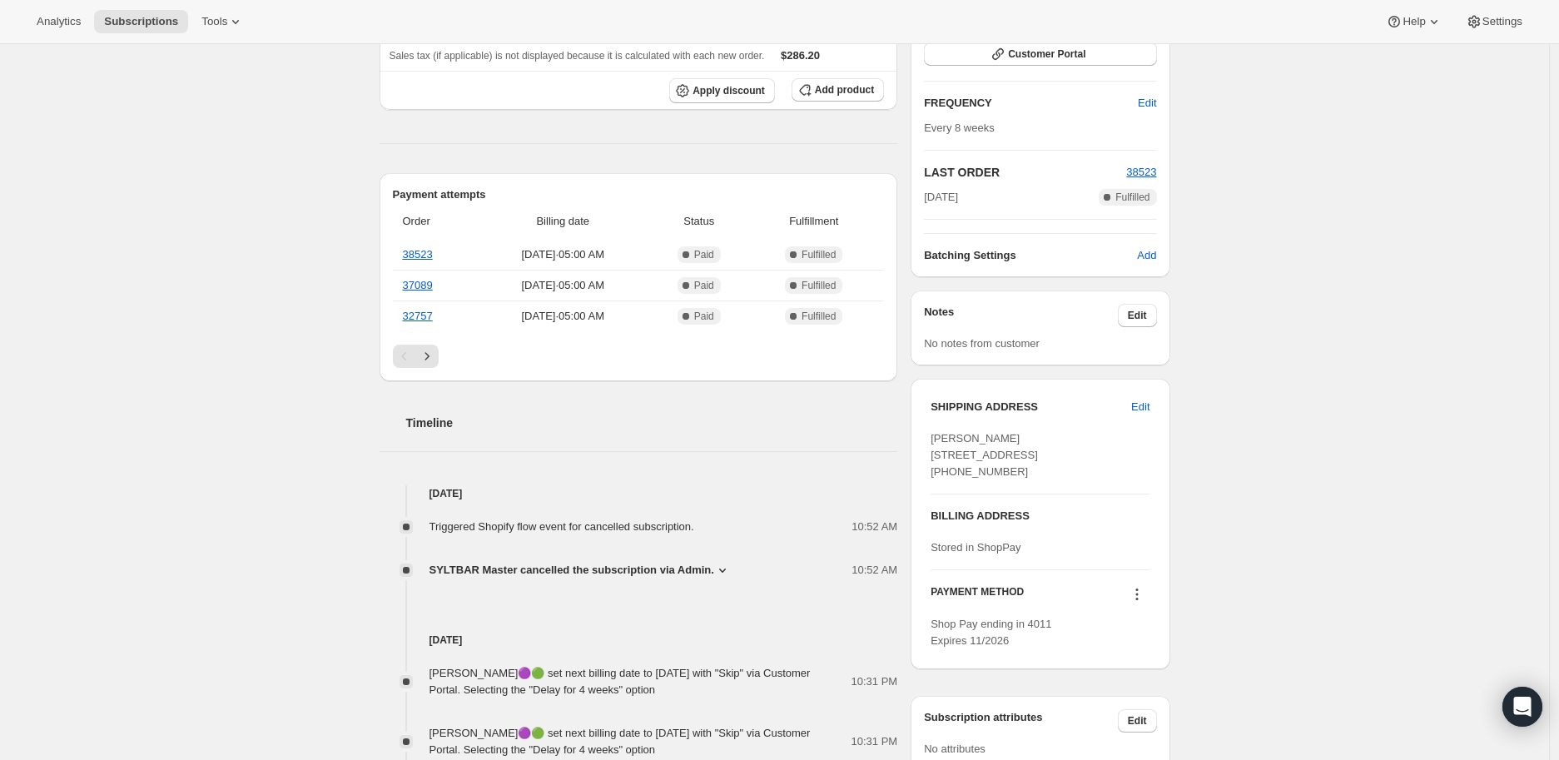
click at [717, 567] on icon at bounding box center [722, 570] width 17 height 17
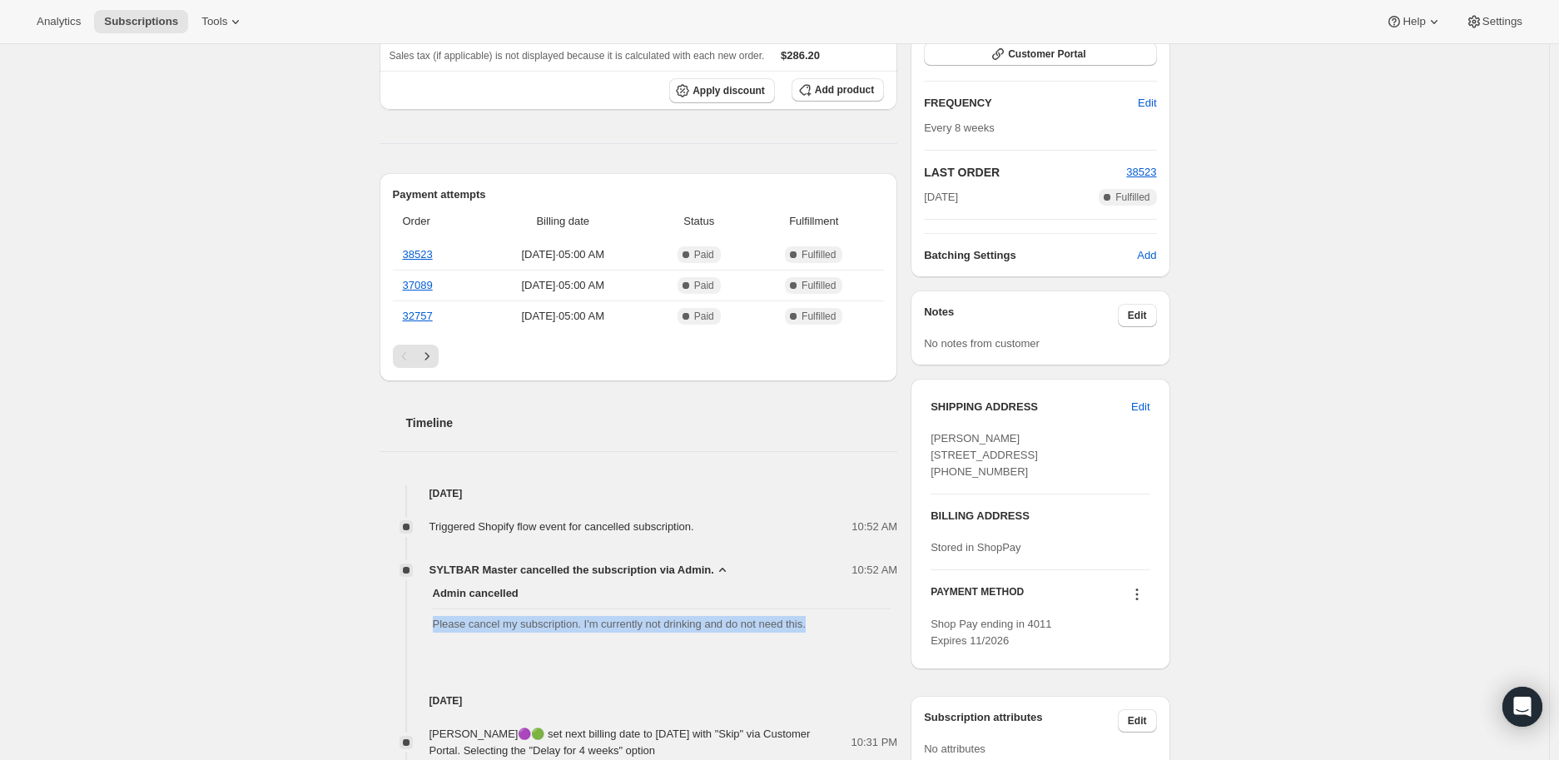
drag, startPoint x: 430, startPoint y: 626, endPoint x: 820, endPoint y: 626, distance: 389.5
click at [820, 626] on div "Admin cancelled Please cancel my subscription. I'm currently not drinking and d…" at bounding box center [639, 608] width 519 height 61
copy span "Please cancel my subscription. I'm currently not drinking and do not need this."
